Goal: Transaction & Acquisition: Purchase product/service

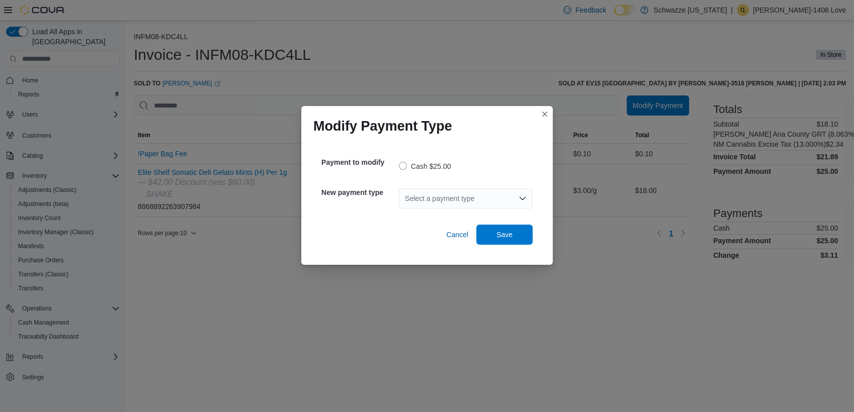
click at [485, 197] on div "Select a payment type" at bounding box center [466, 199] width 134 height 20
click at [429, 213] on span "G2 CATM" at bounding box center [472, 216] width 110 height 10
click at [508, 233] on span "Save" at bounding box center [504, 234] width 16 height 10
